Goal: Find specific page/section: Find specific page/section

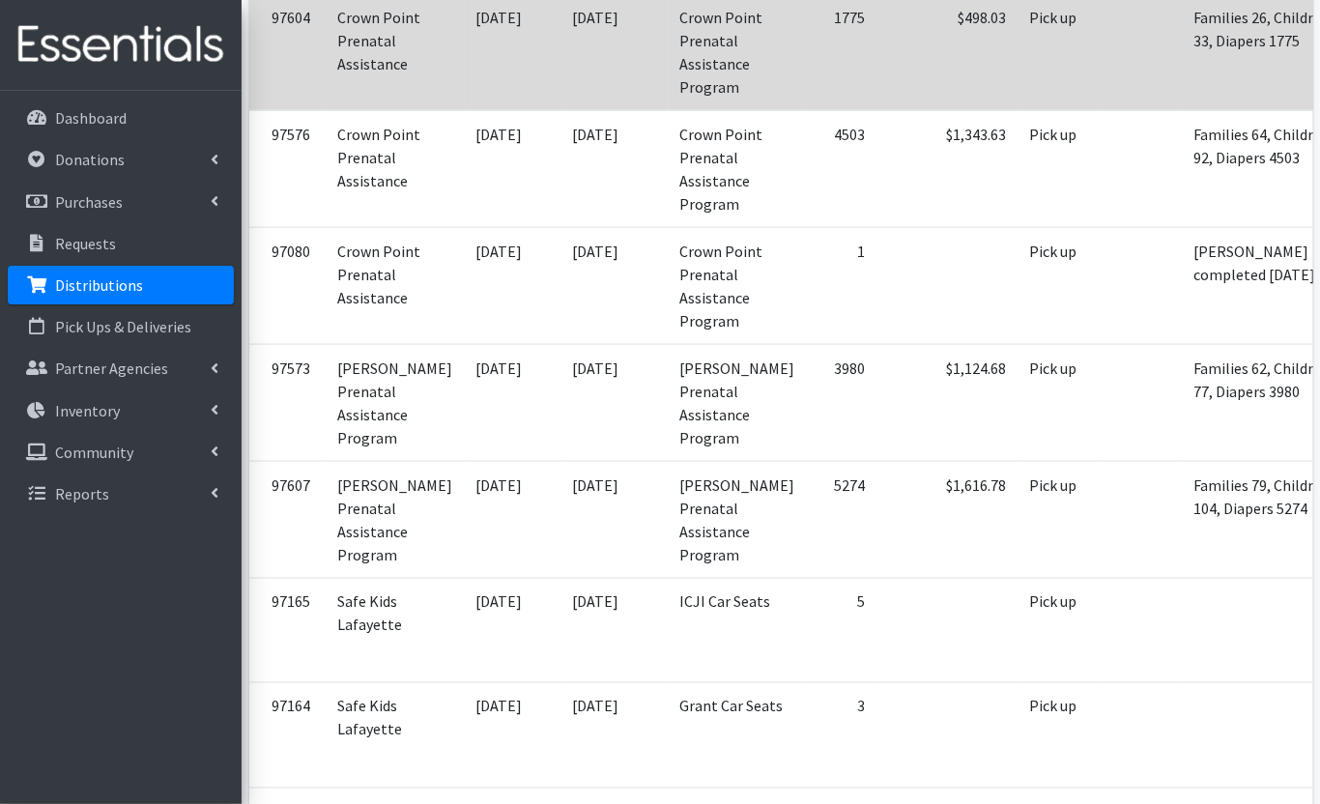
scroll to position [1063, 0]
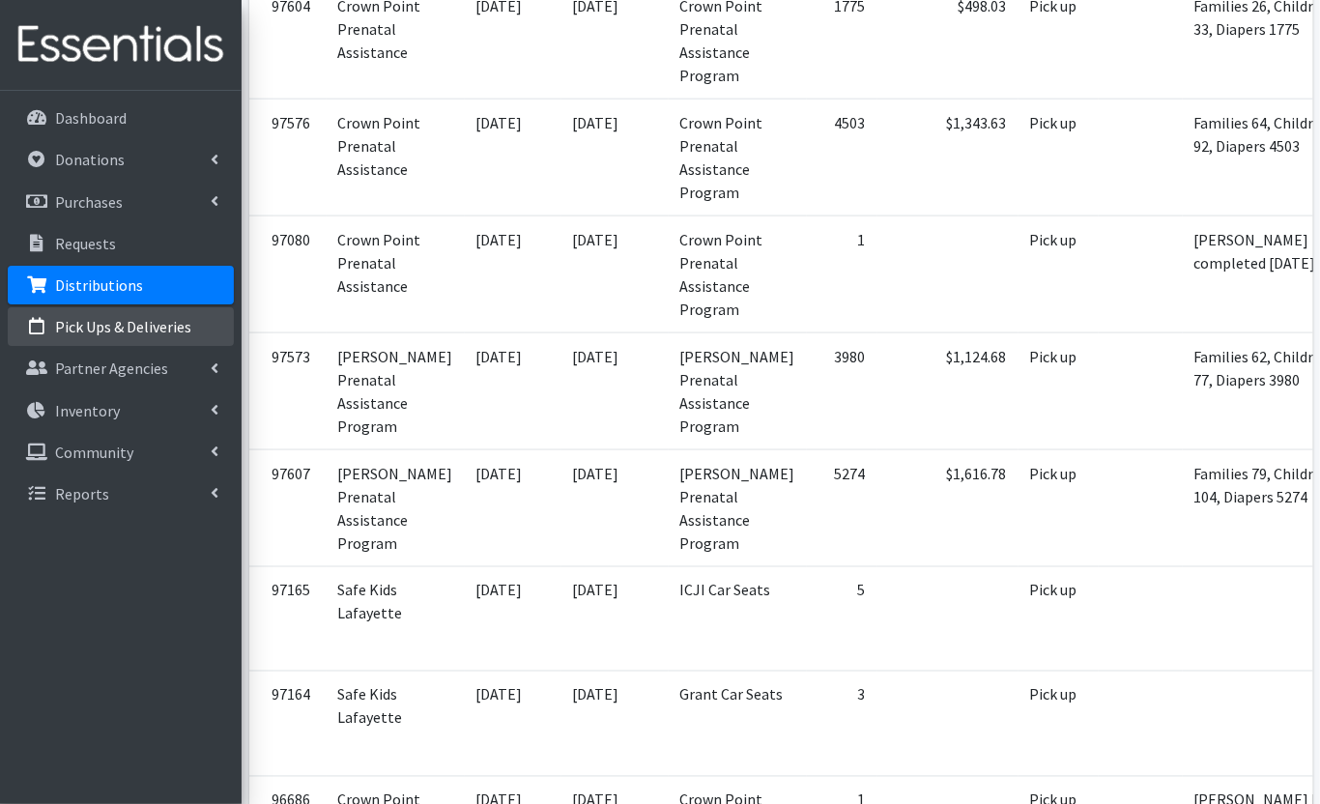
click at [152, 341] on link "Pick Ups & Deliveries" at bounding box center [121, 326] width 226 height 39
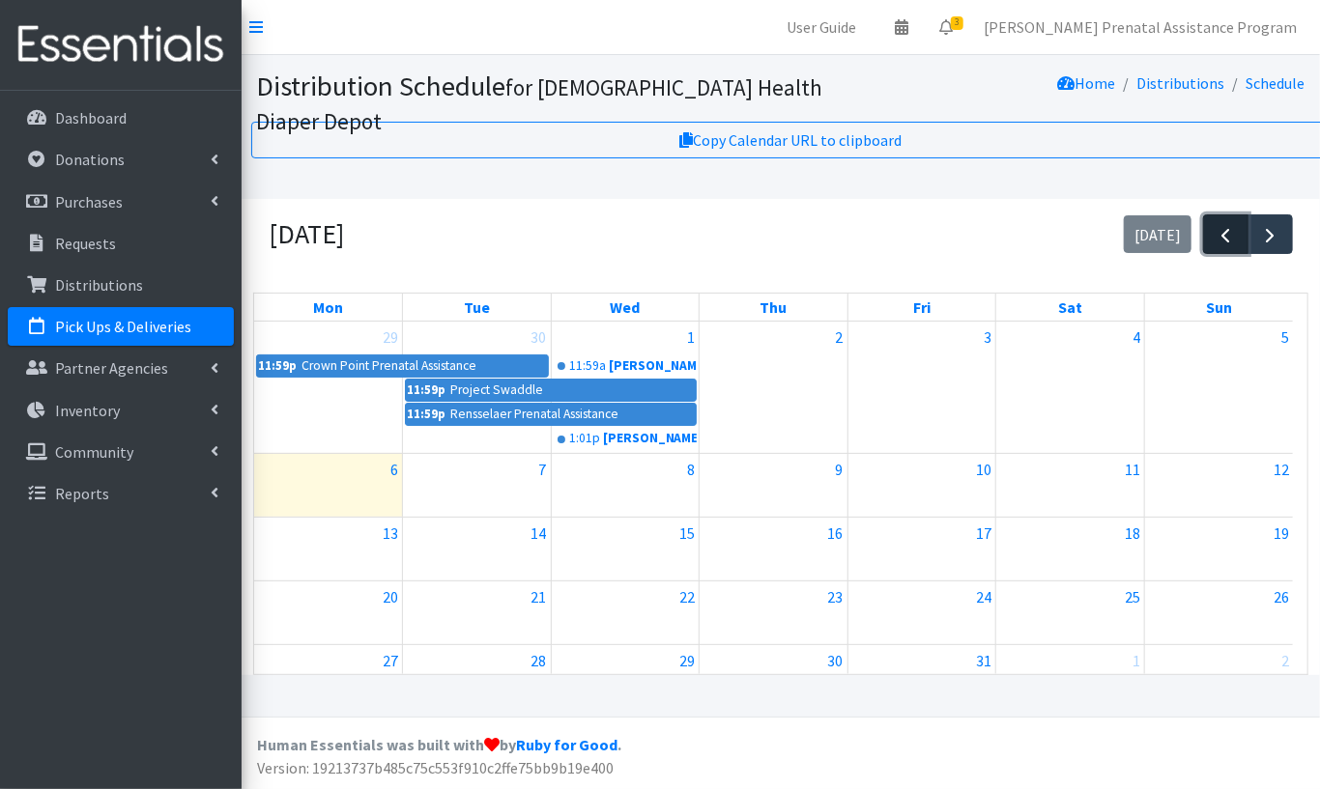
click at [1222, 227] on span "button" at bounding box center [1226, 235] width 23 height 23
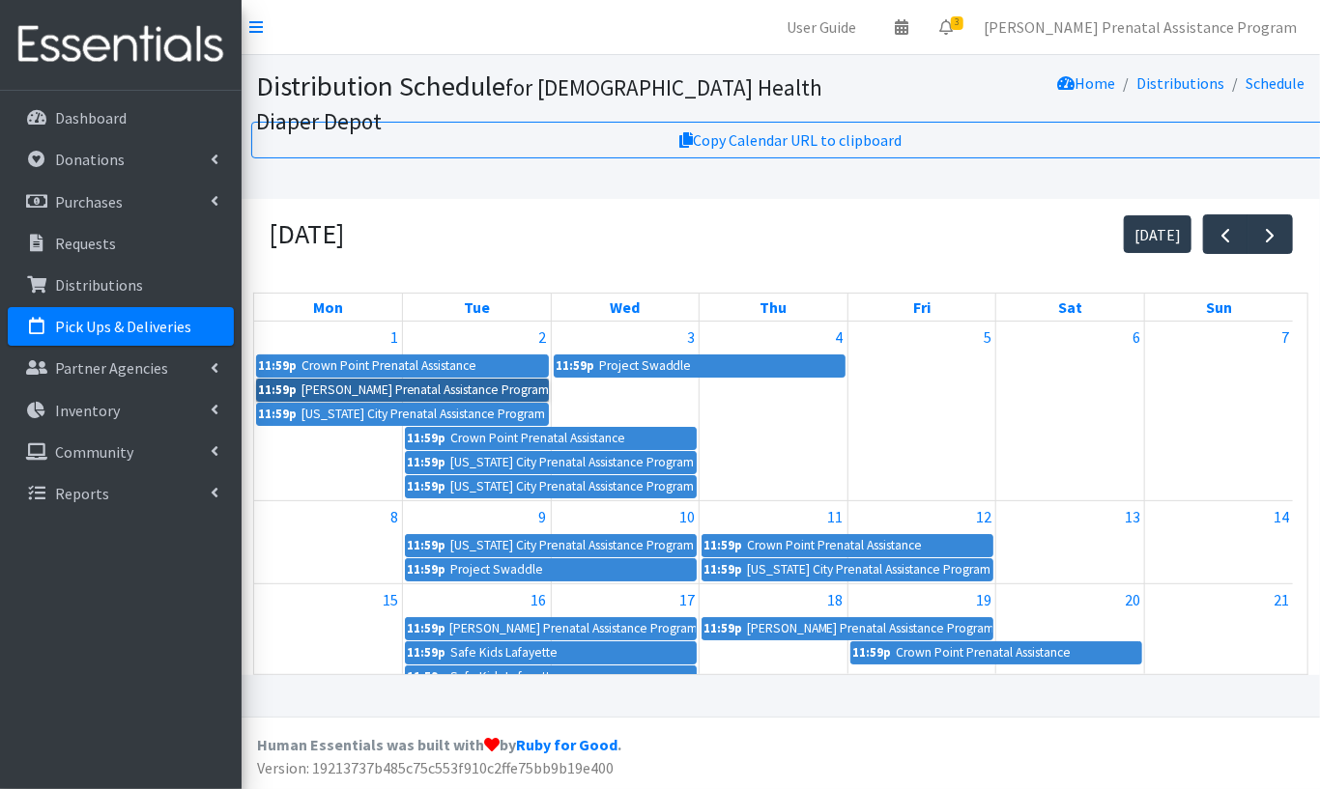
click at [448, 391] on link "11:59p Hammond Prenatal Assistance Program" at bounding box center [402, 390] width 293 height 23
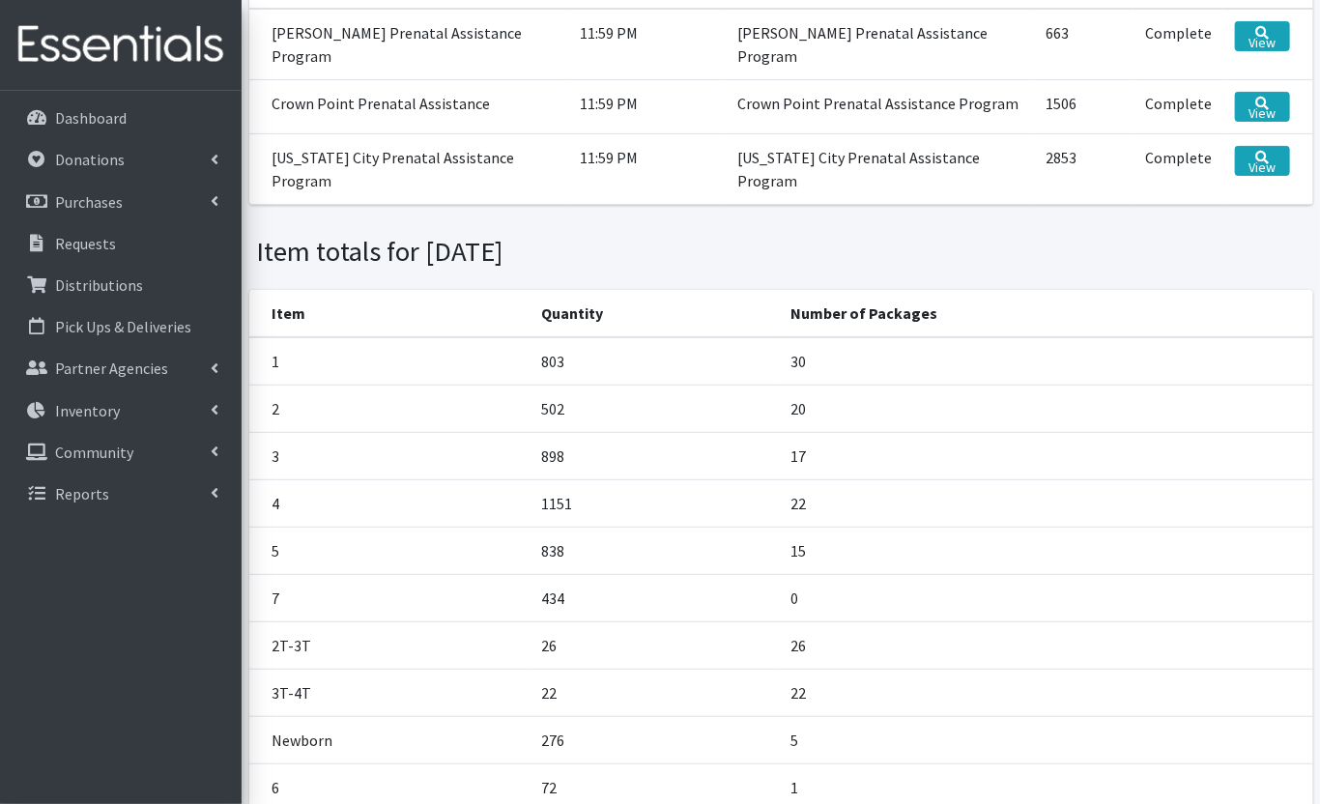
scroll to position [208, 0]
